Goal: Task Accomplishment & Management: Use online tool/utility

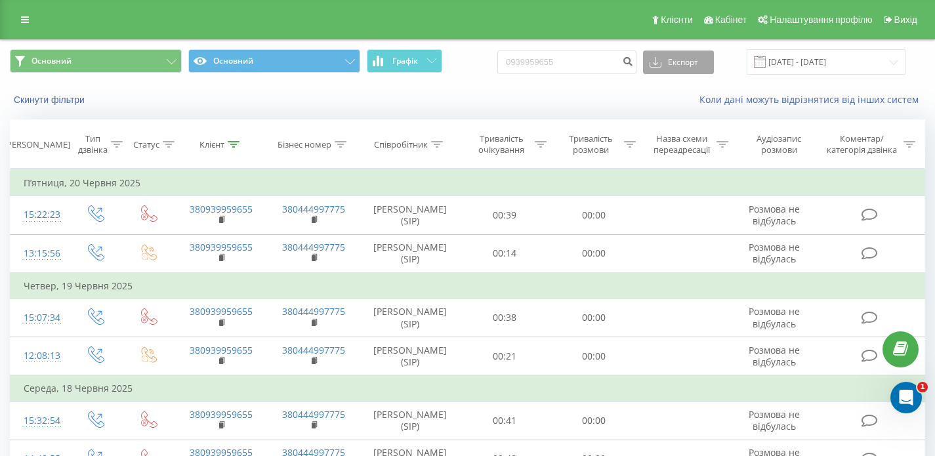
click at [710, 58] on button "Експорт" at bounding box center [678, 63] width 71 height 24
click at [462, 106] on div "Скинути фільтри Коли дані можуть відрізнятися вiд інших систем" at bounding box center [467, 99] width 933 height 31
click at [25, 15] on icon at bounding box center [25, 19] width 8 height 9
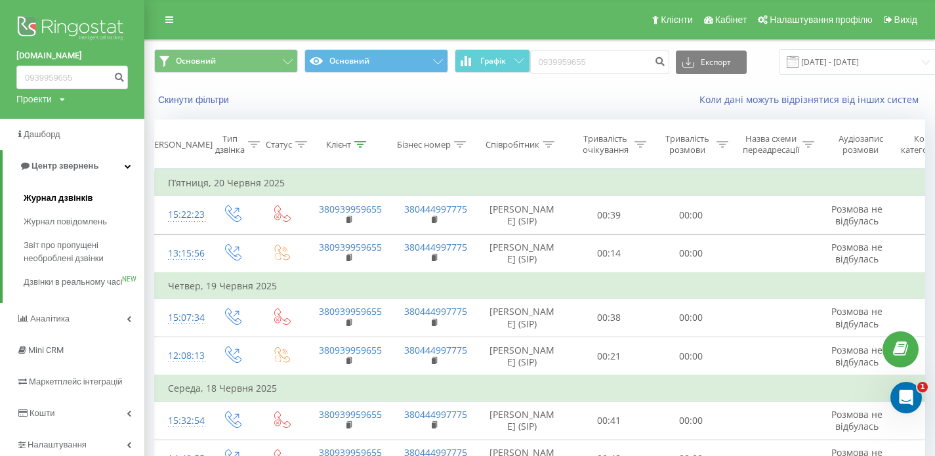
click at [47, 201] on span "Журнал дзвінків" at bounding box center [59, 198] width 70 height 13
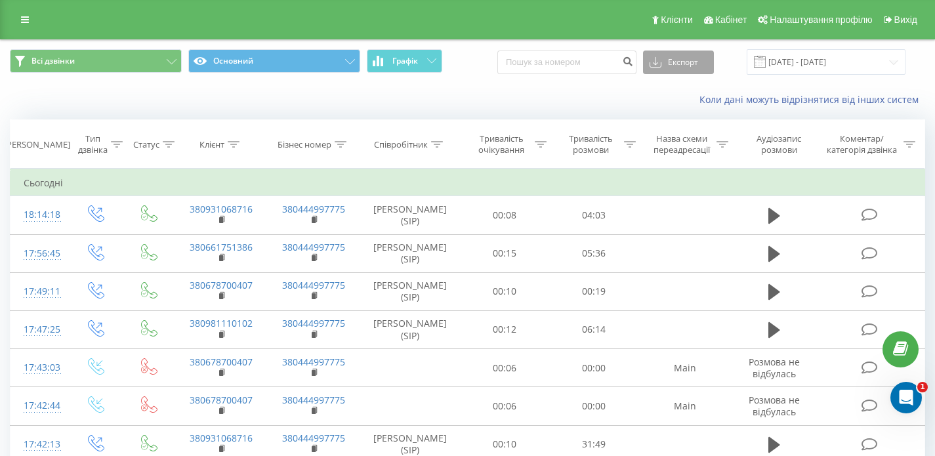
click at [679, 54] on button "Експорт" at bounding box center [678, 63] width 71 height 24
